Goal: Task Accomplishment & Management: Use online tool/utility

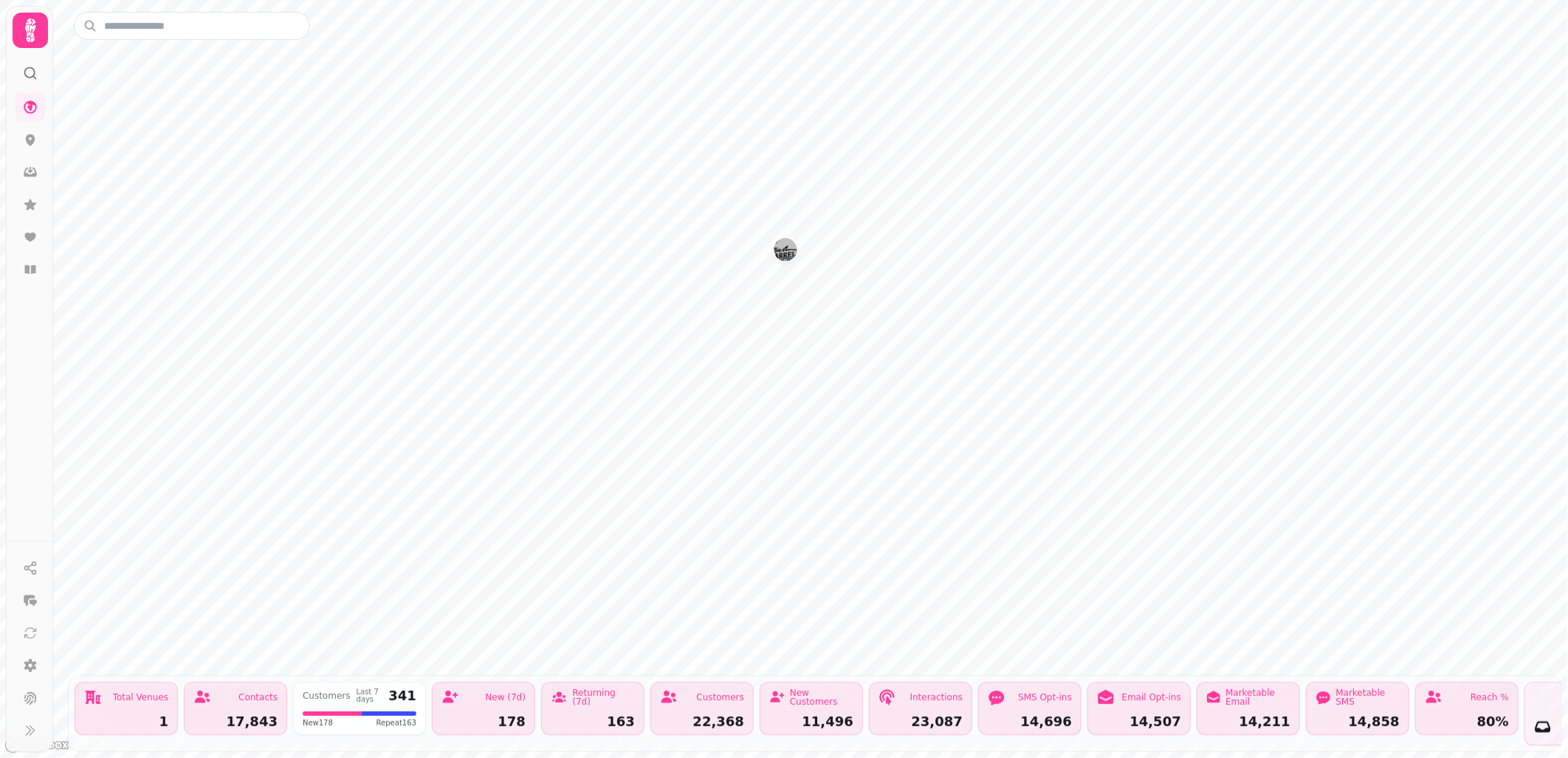
click at [28, 24] on icon at bounding box center [30, 30] width 10 height 24
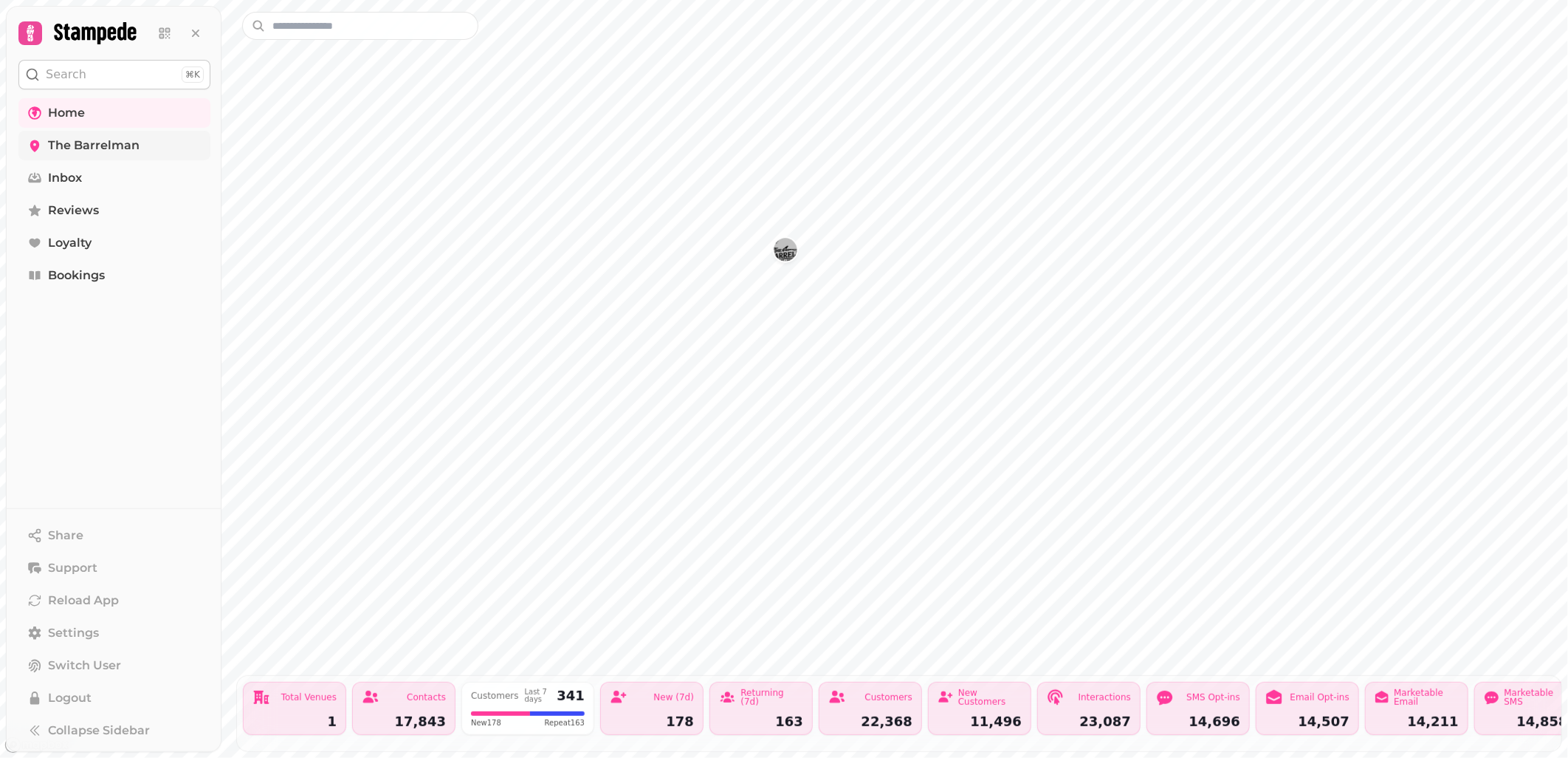
click at [71, 140] on span "The Barrelman" at bounding box center [94, 145] width 92 height 18
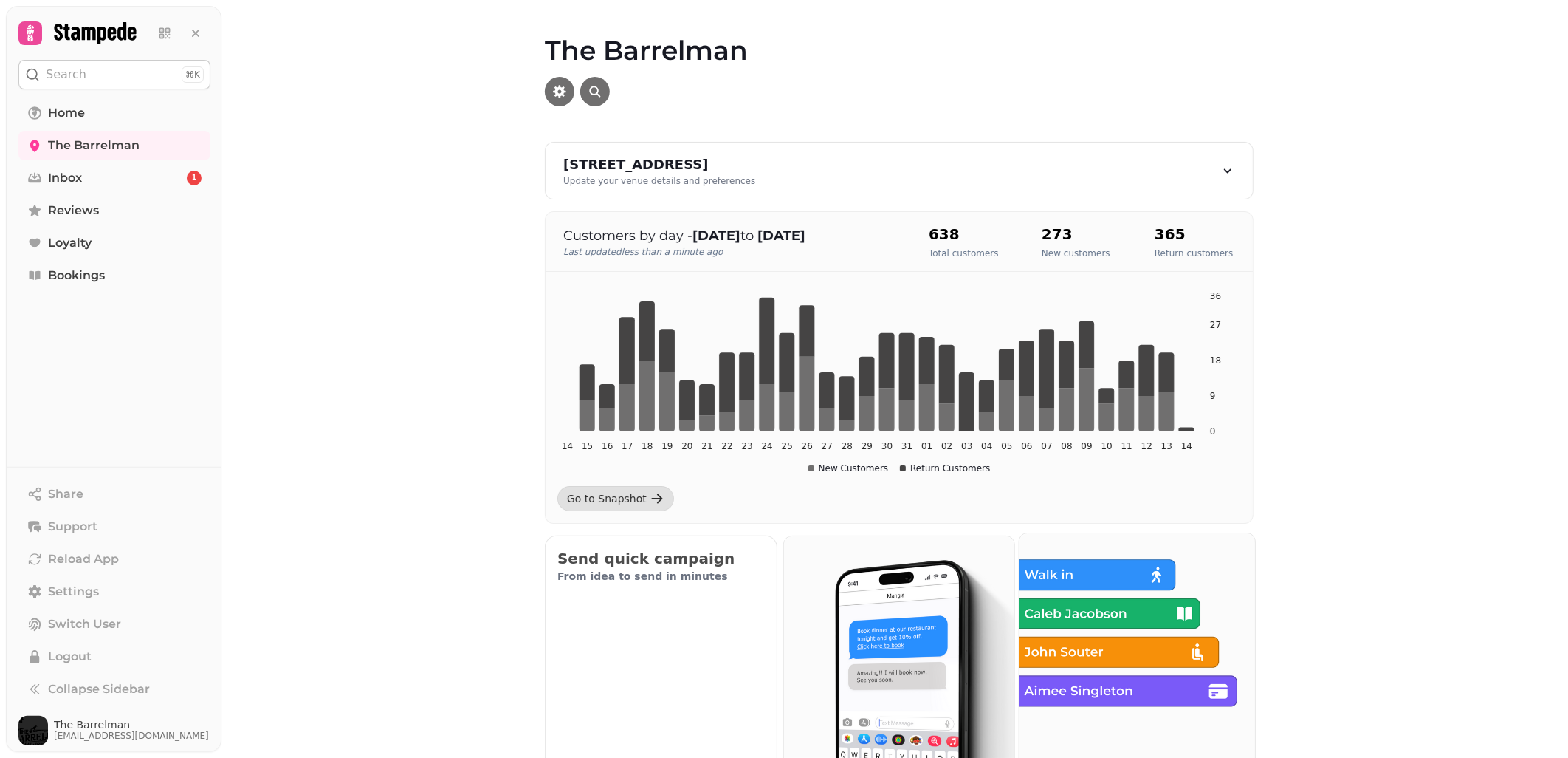
click at [1125, 599] on img at bounding box center [1136, 650] width 259 height 259
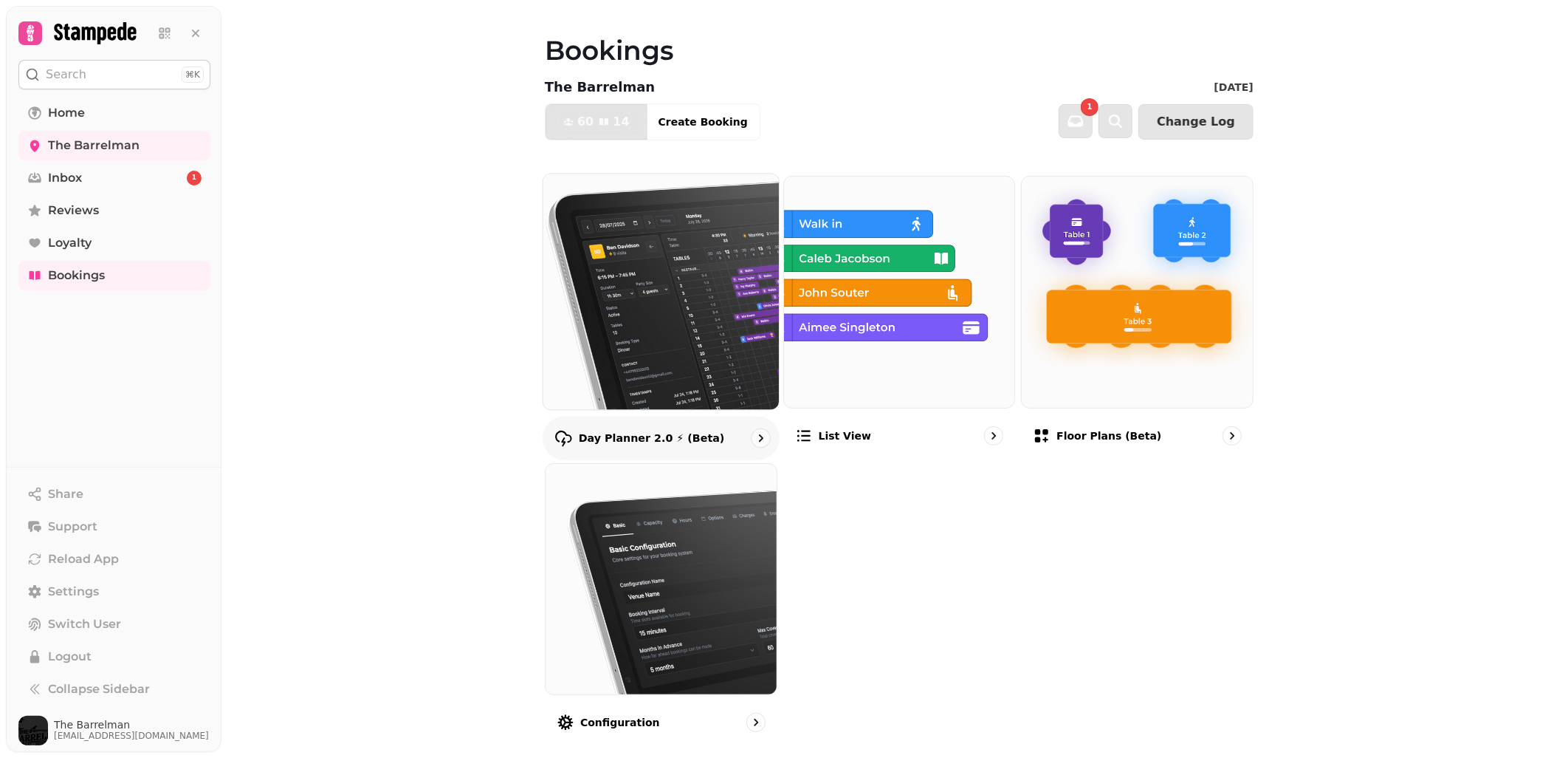
click at [658, 279] on img at bounding box center [661, 291] width 259 height 259
